Goal: Information Seeking & Learning: Learn about a topic

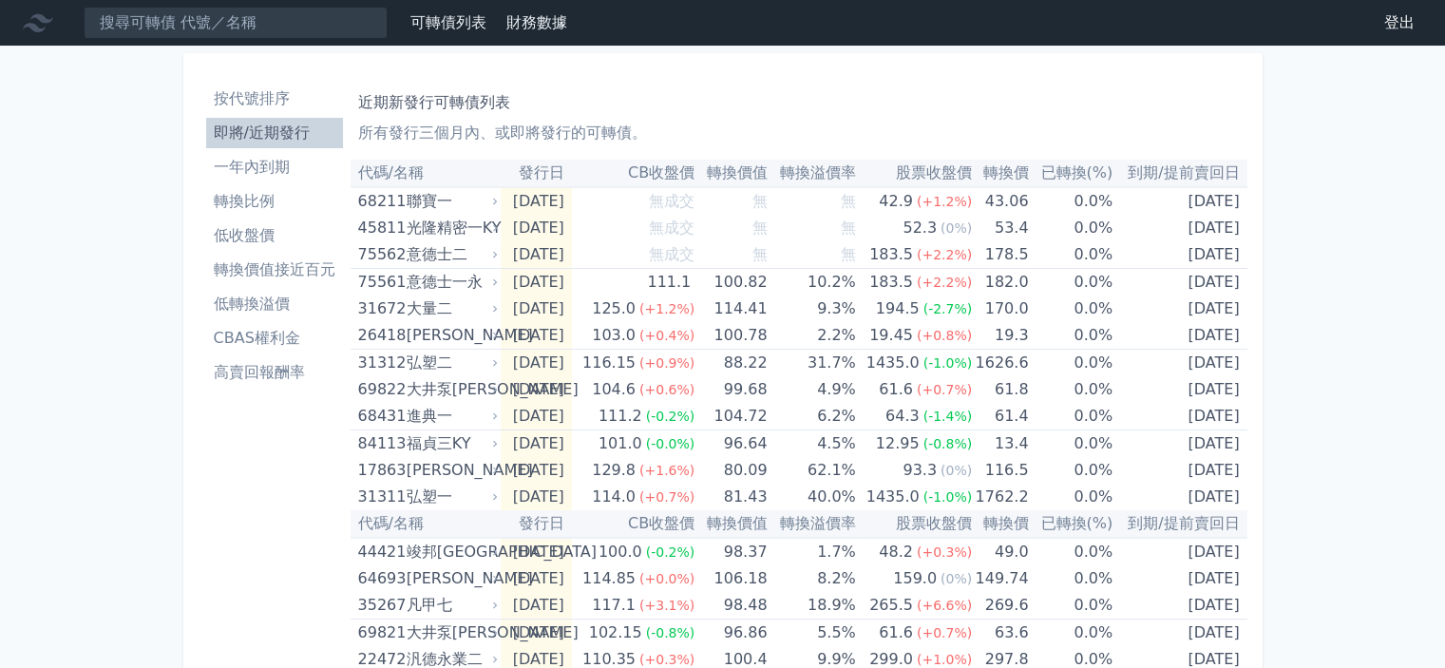
click at [261, 304] on li "低轉換溢價" at bounding box center [274, 304] width 137 height 23
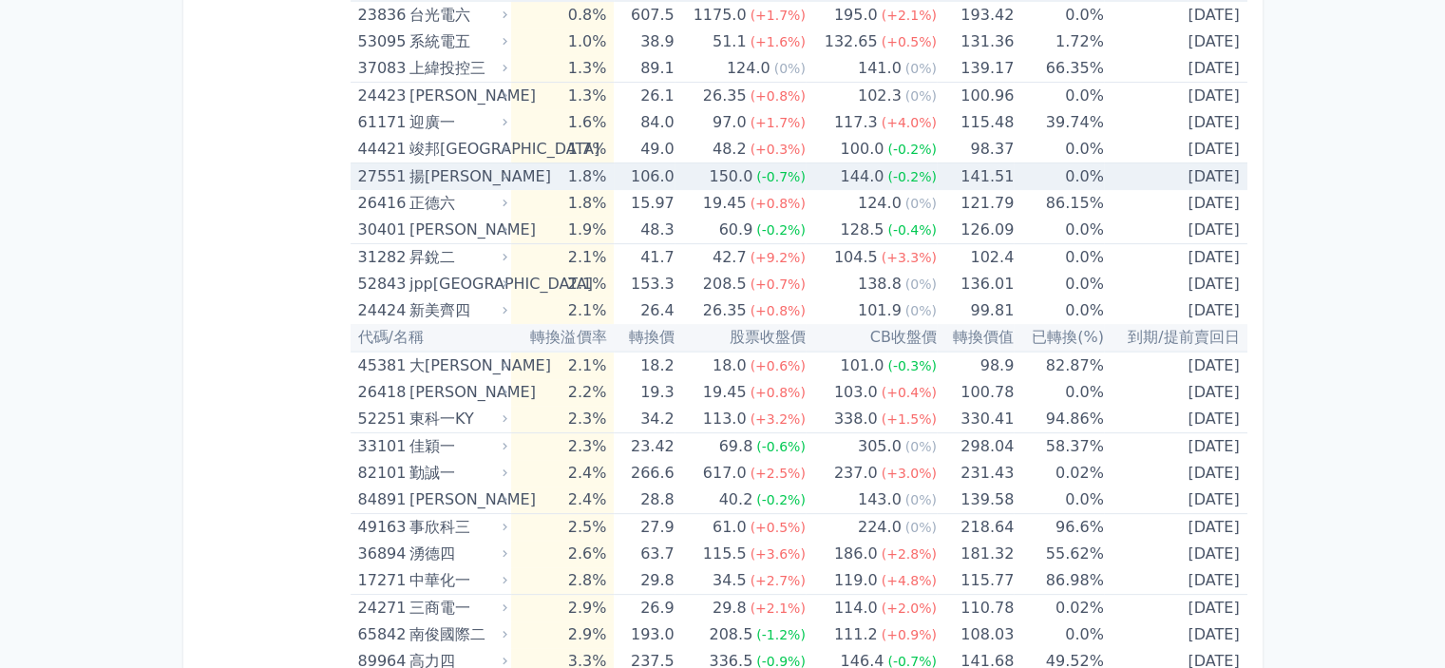
scroll to position [570, 0]
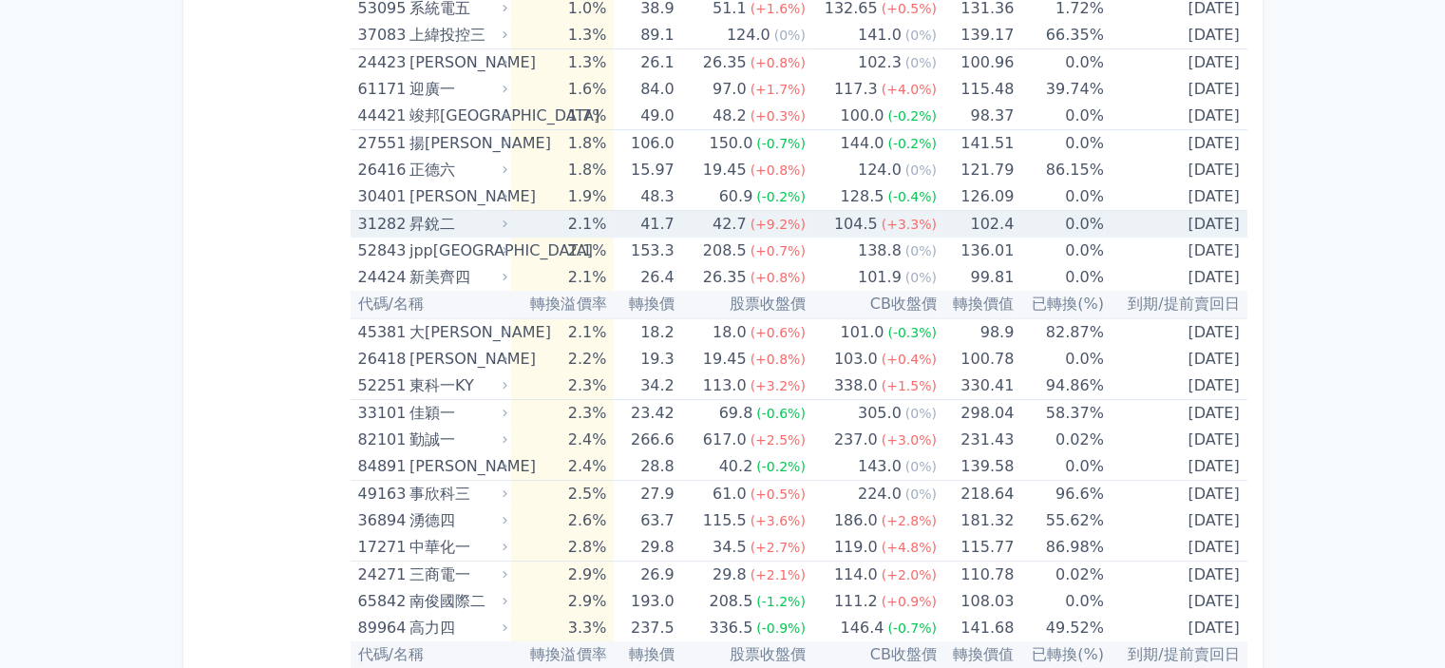
click at [429, 219] on div "昇銳二" at bounding box center [456, 224] width 94 height 27
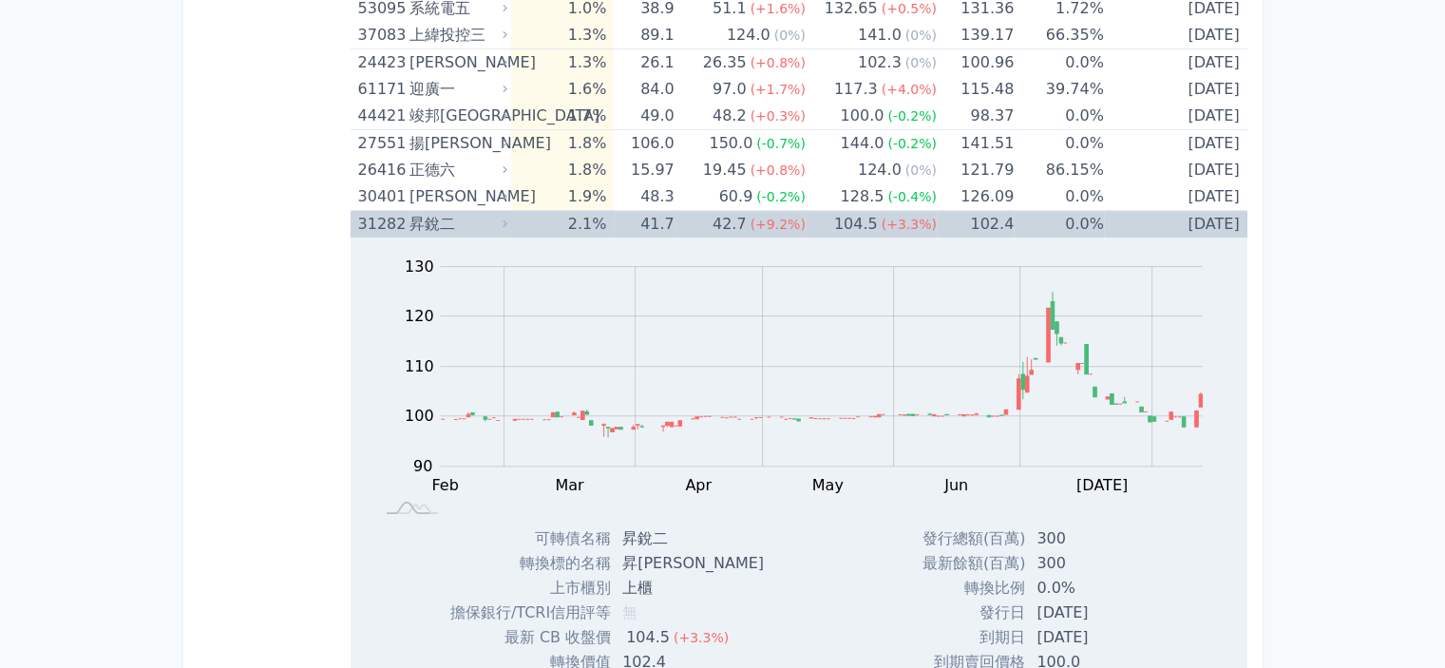
click at [475, 214] on div "昇銳二" at bounding box center [456, 224] width 94 height 27
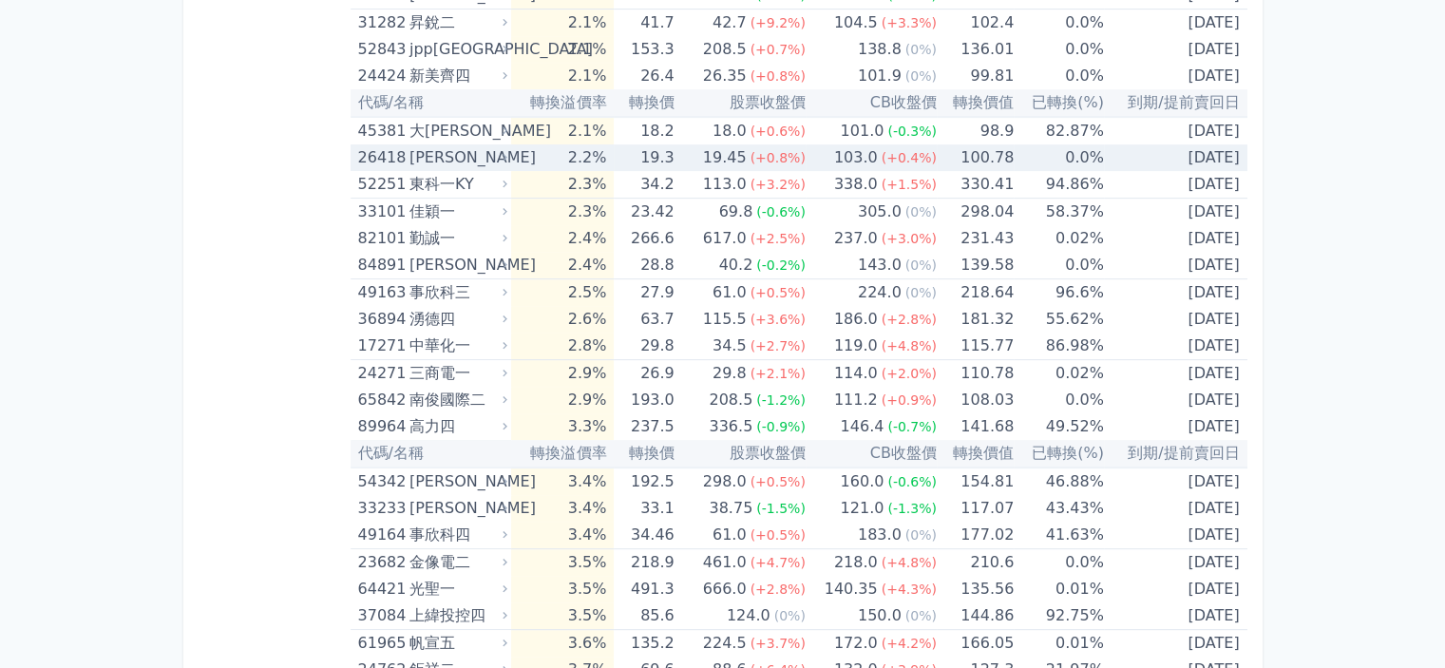
scroll to position [855, 0]
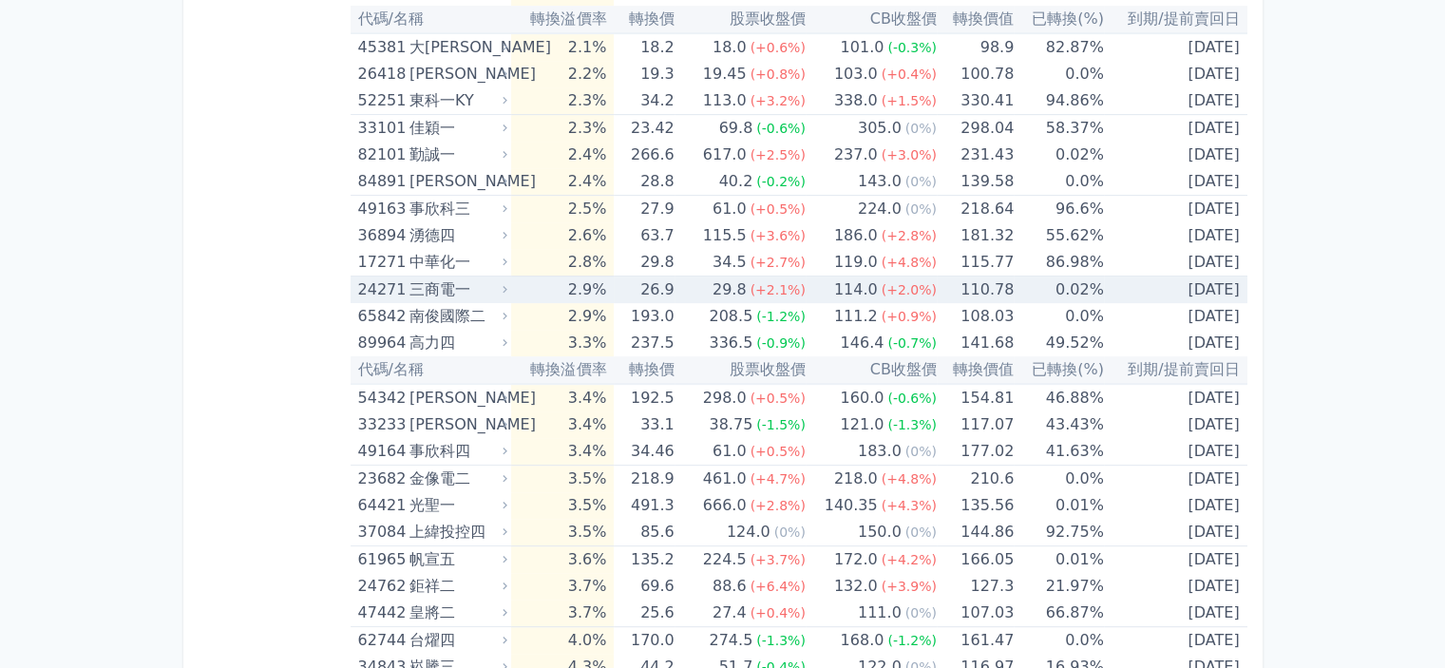
click at [825, 285] on td "114.0 (+2.0%)" at bounding box center [871, 290] width 131 height 28
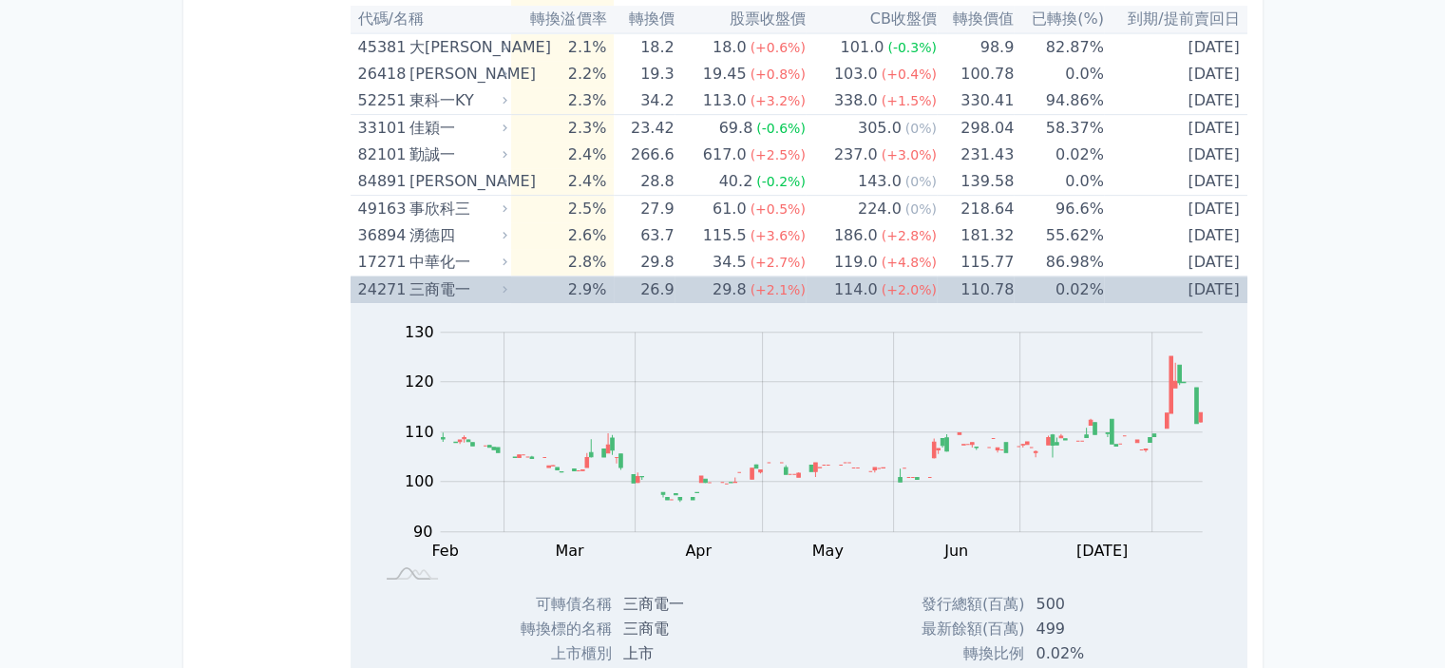
click at [825, 285] on td "114.0 (+2.0%)" at bounding box center [871, 290] width 131 height 28
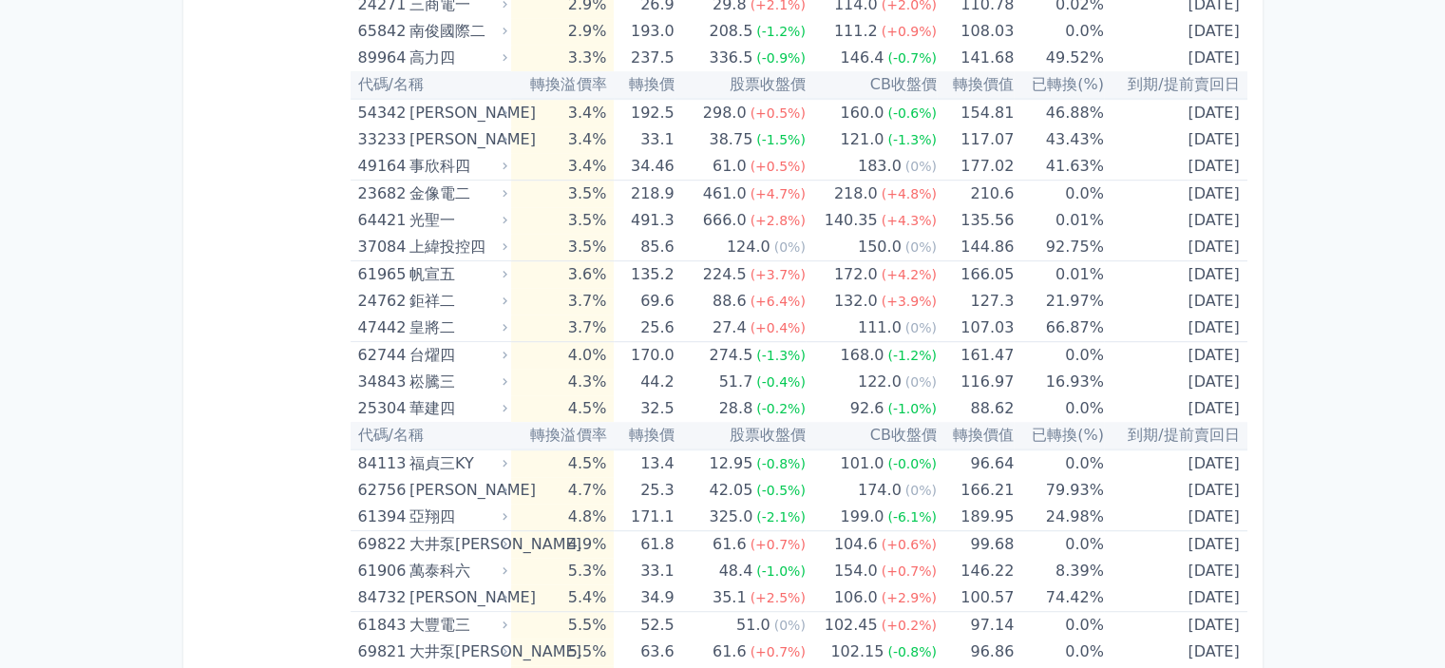
scroll to position [1235, 0]
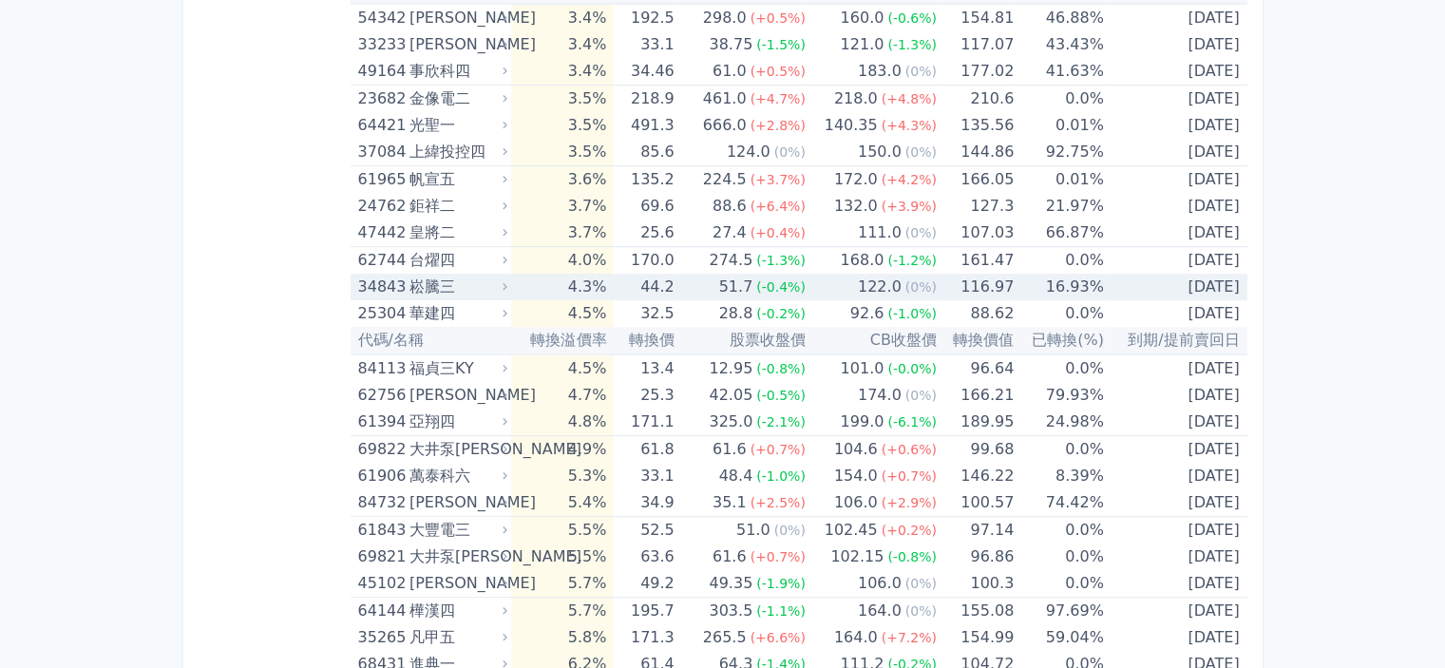
click at [803, 285] on span "(-0.4%)" at bounding box center [780, 286] width 49 height 15
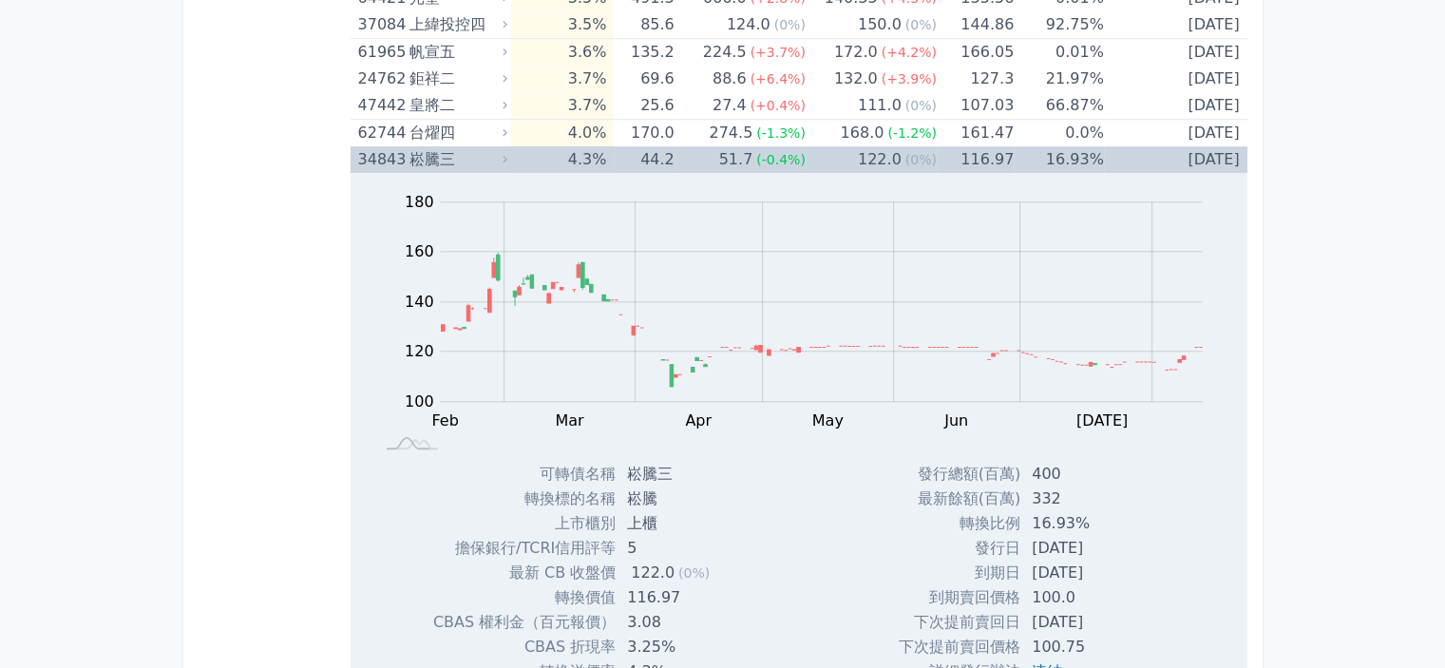
scroll to position [1330, 0]
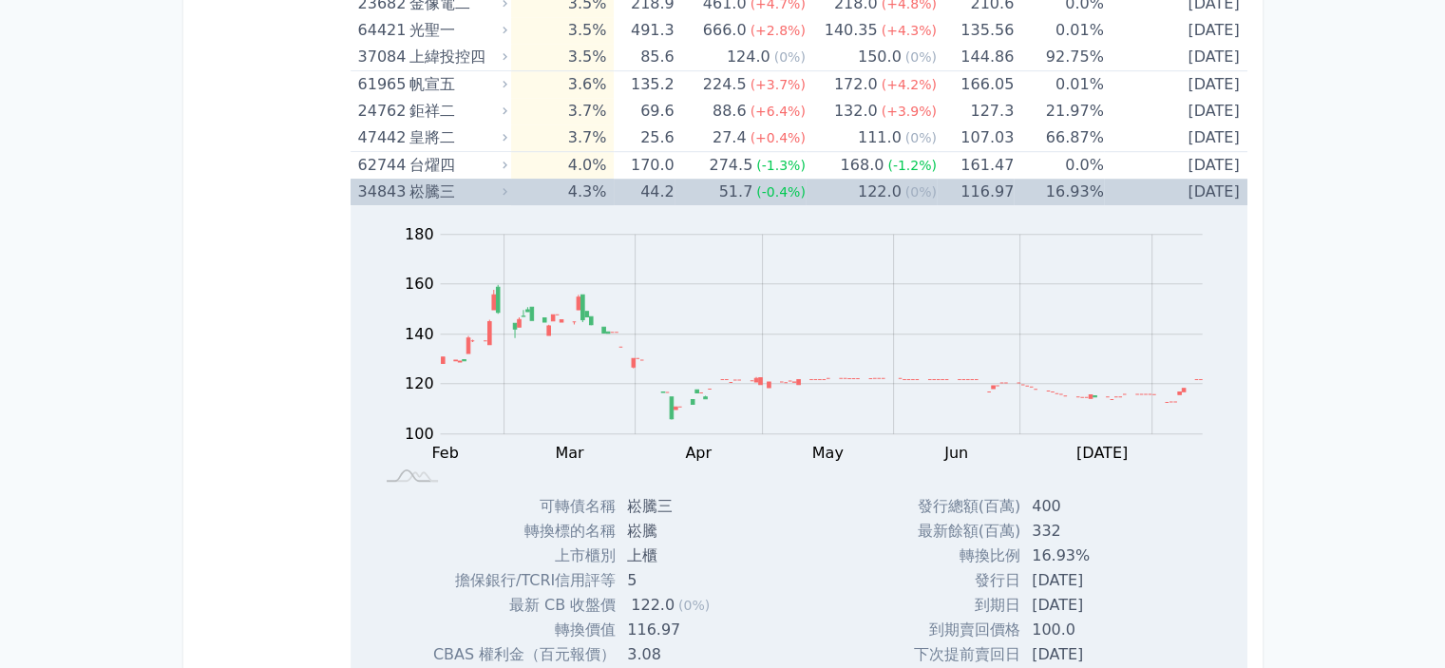
click at [703, 189] on td "51.7 (-0.4%)" at bounding box center [739, 192] width 131 height 27
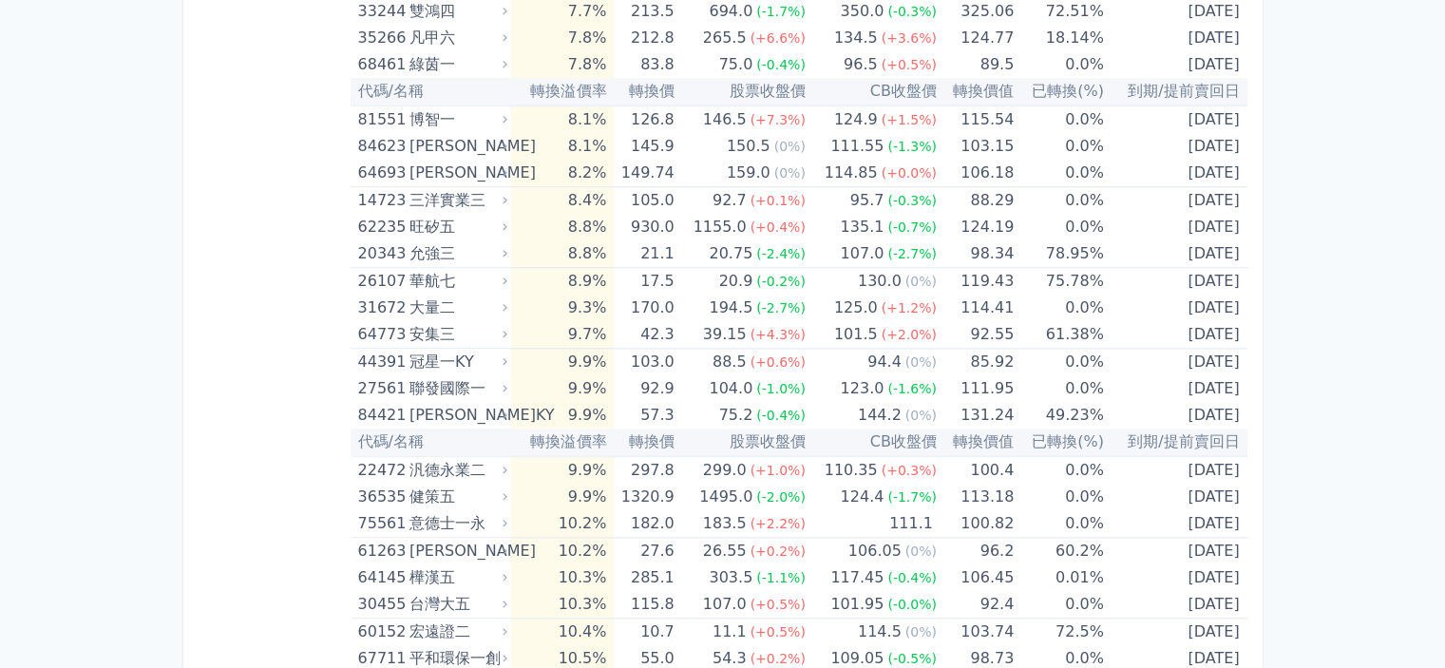
scroll to position [458, 0]
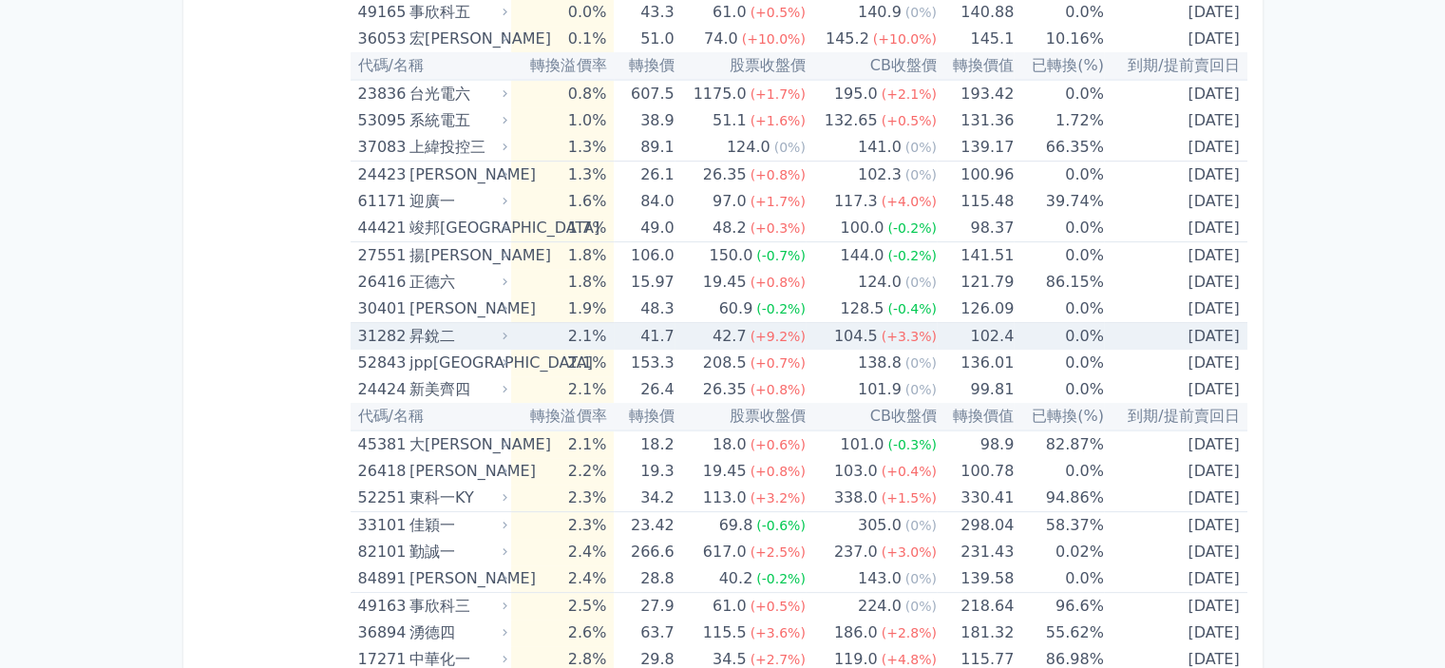
click at [510, 330] on icon at bounding box center [505, 336] width 12 height 12
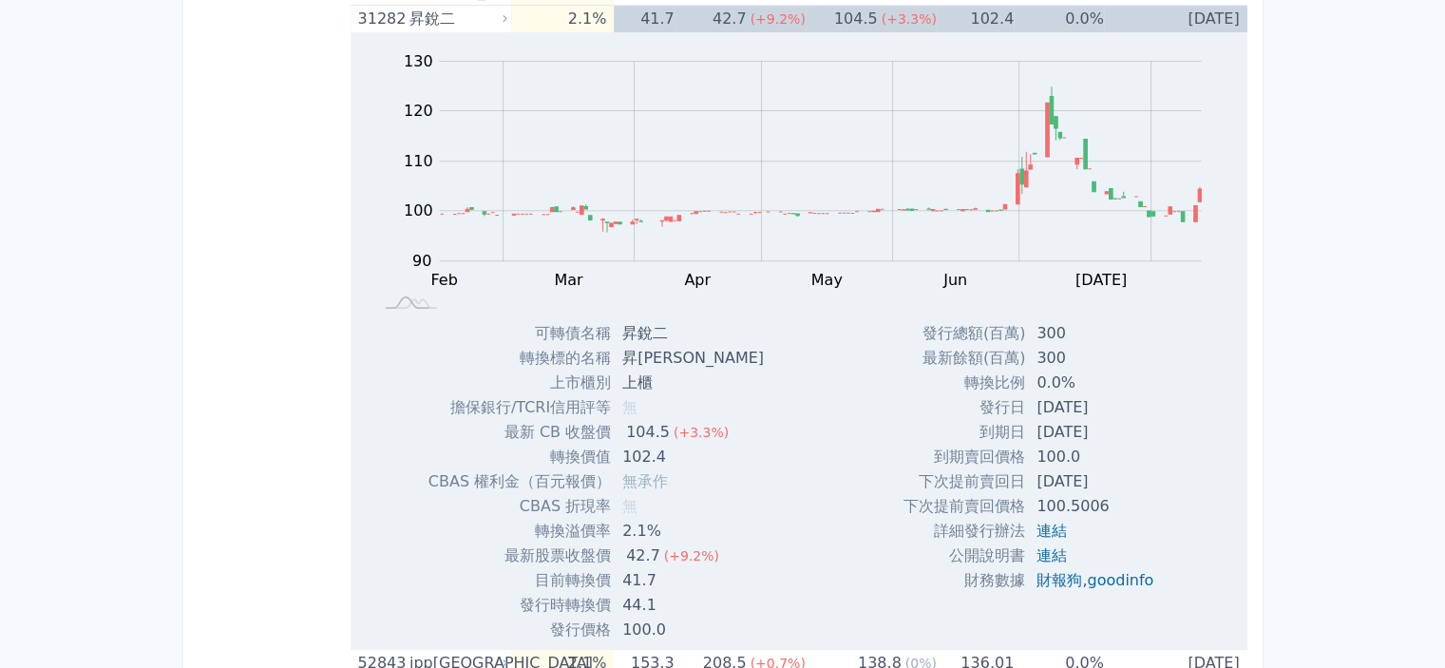
scroll to position [743, 0]
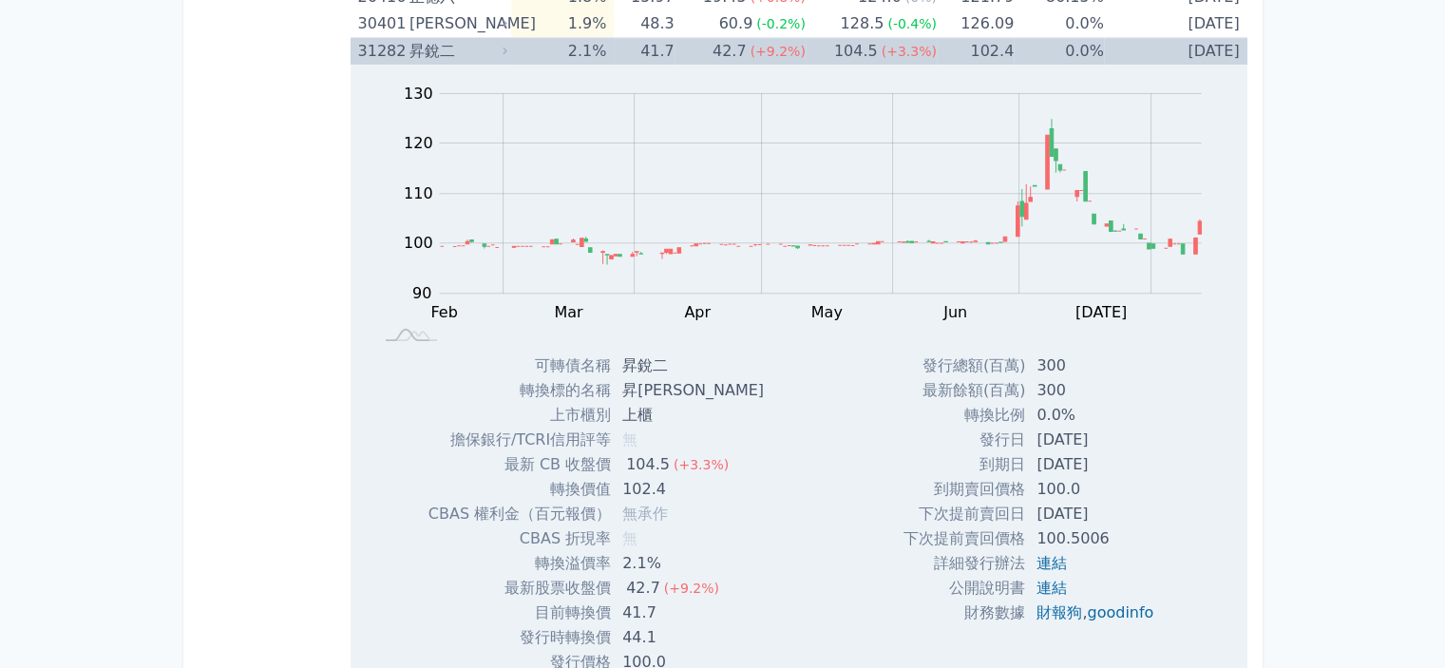
click at [433, 45] on div "昇銳二" at bounding box center [456, 51] width 94 height 27
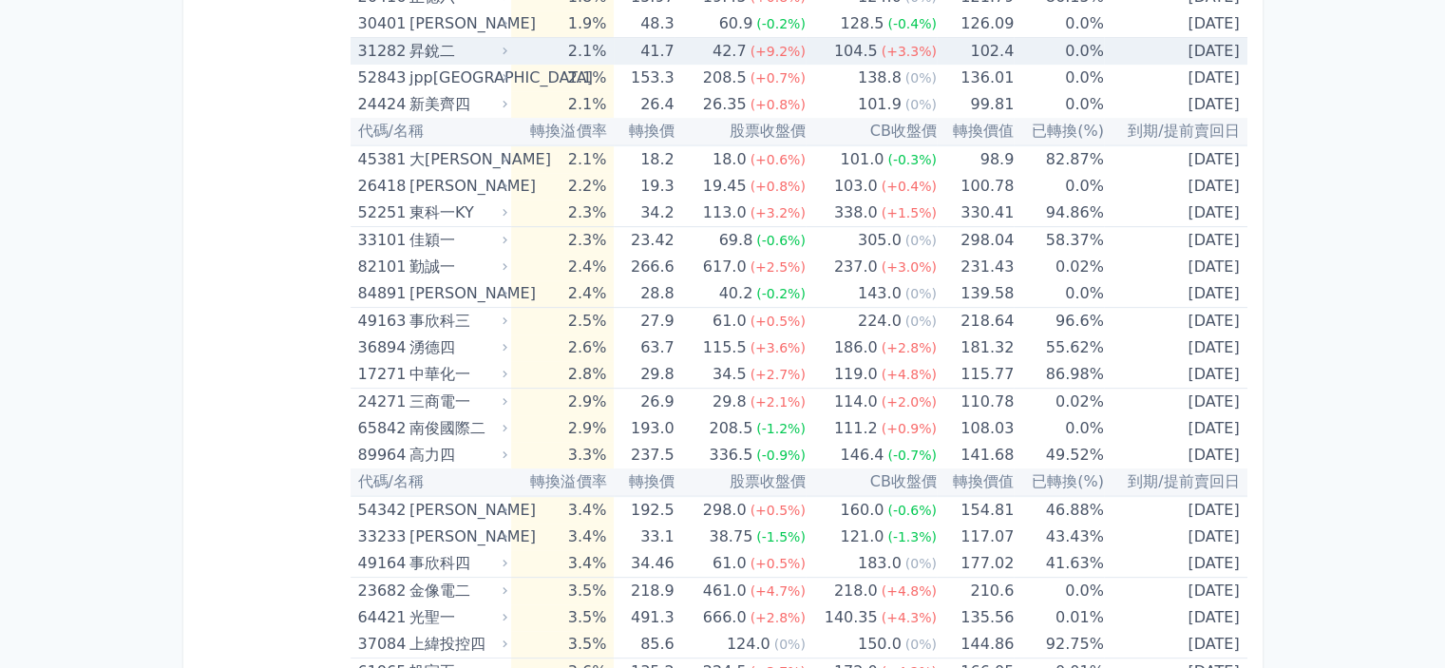
click at [429, 56] on div "昇銳二" at bounding box center [456, 51] width 94 height 27
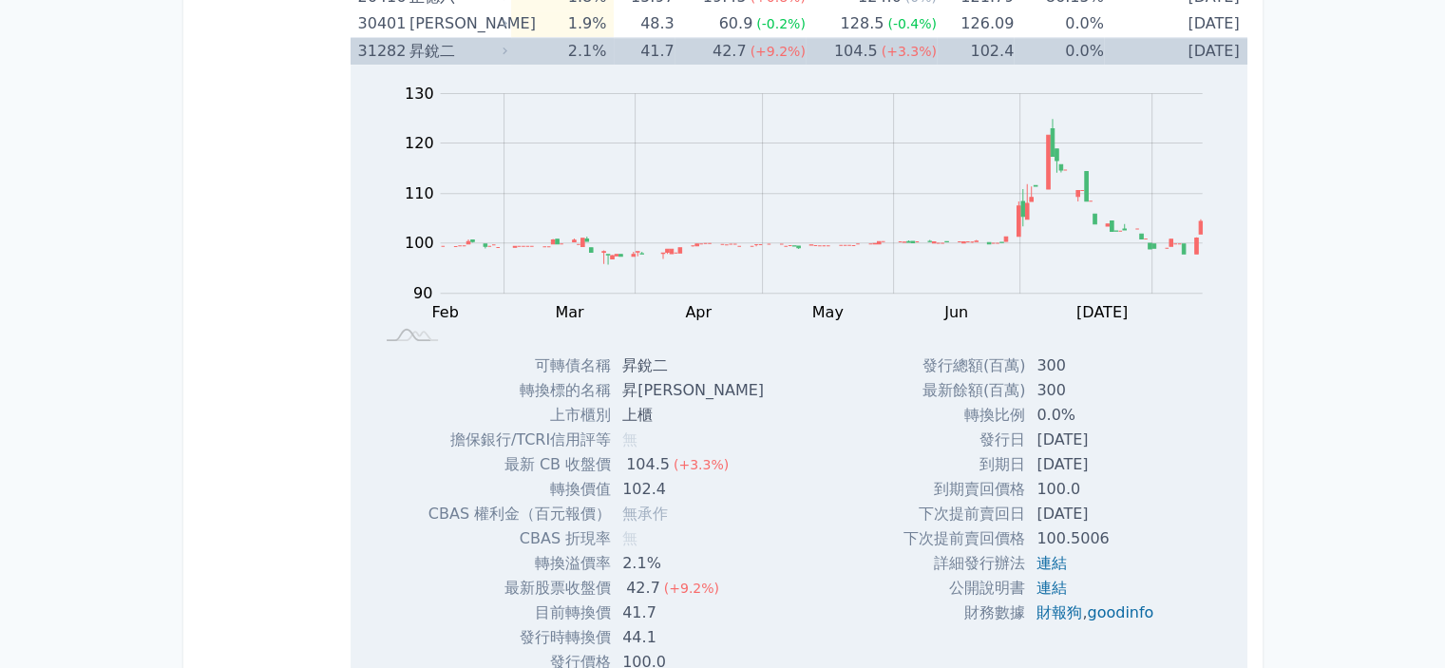
click at [429, 56] on div "昇銳二" at bounding box center [456, 51] width 94 height 27
